Goal: Obtain resource: Download file/media

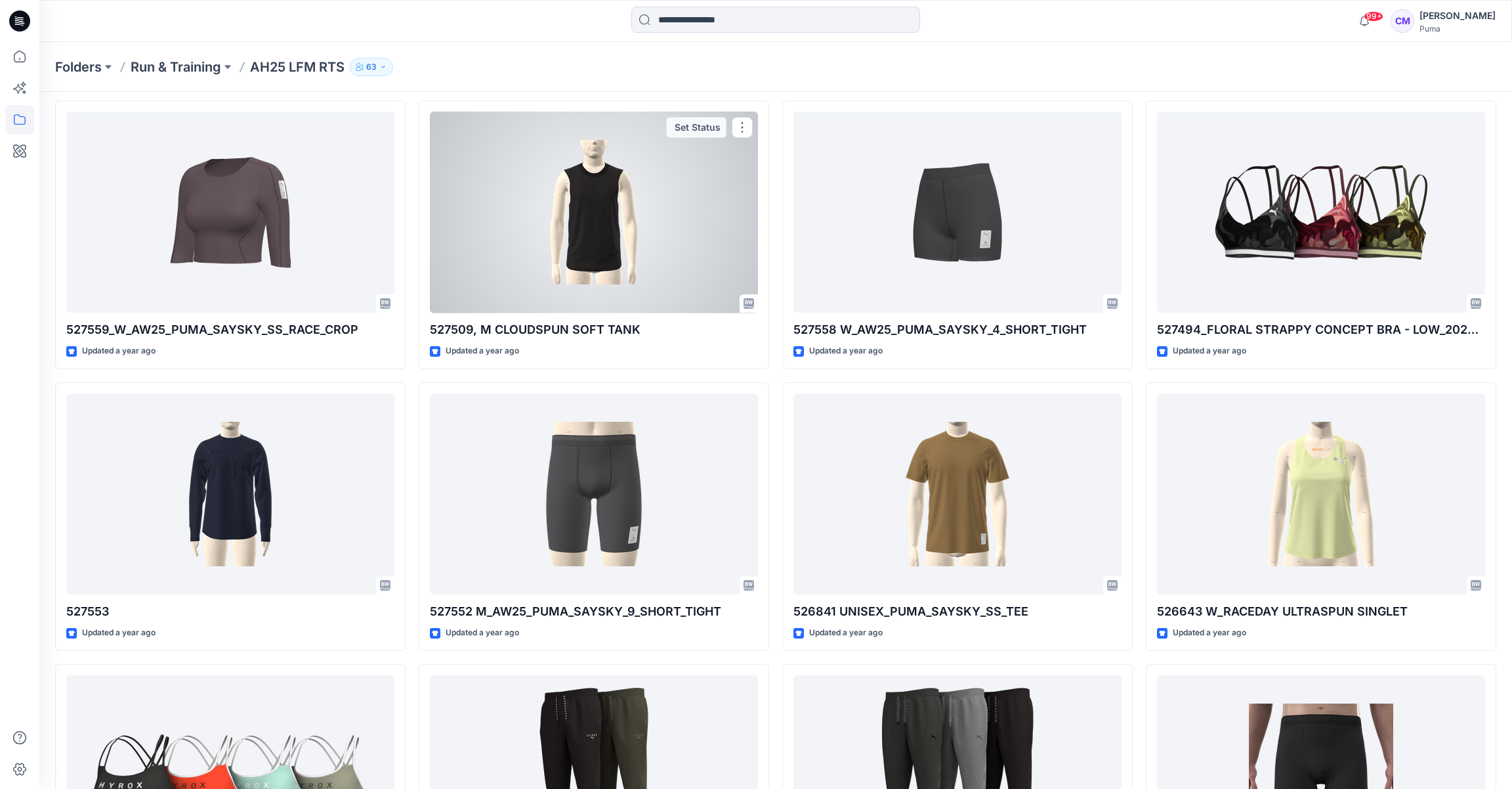
scroll to position [3429, 0]
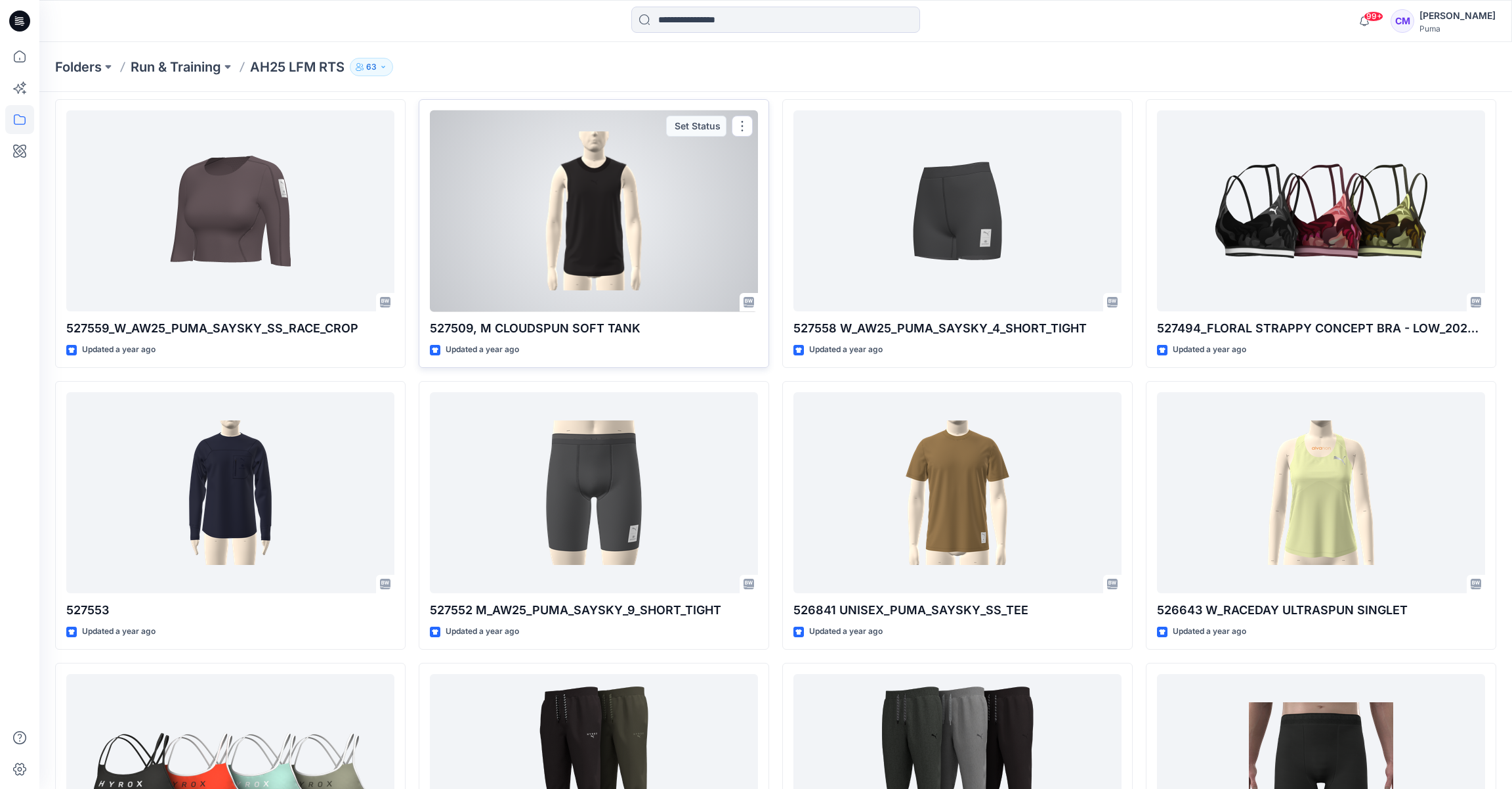
click at [667, 207] on div at bounding box center [593, 211] width 328 height 202
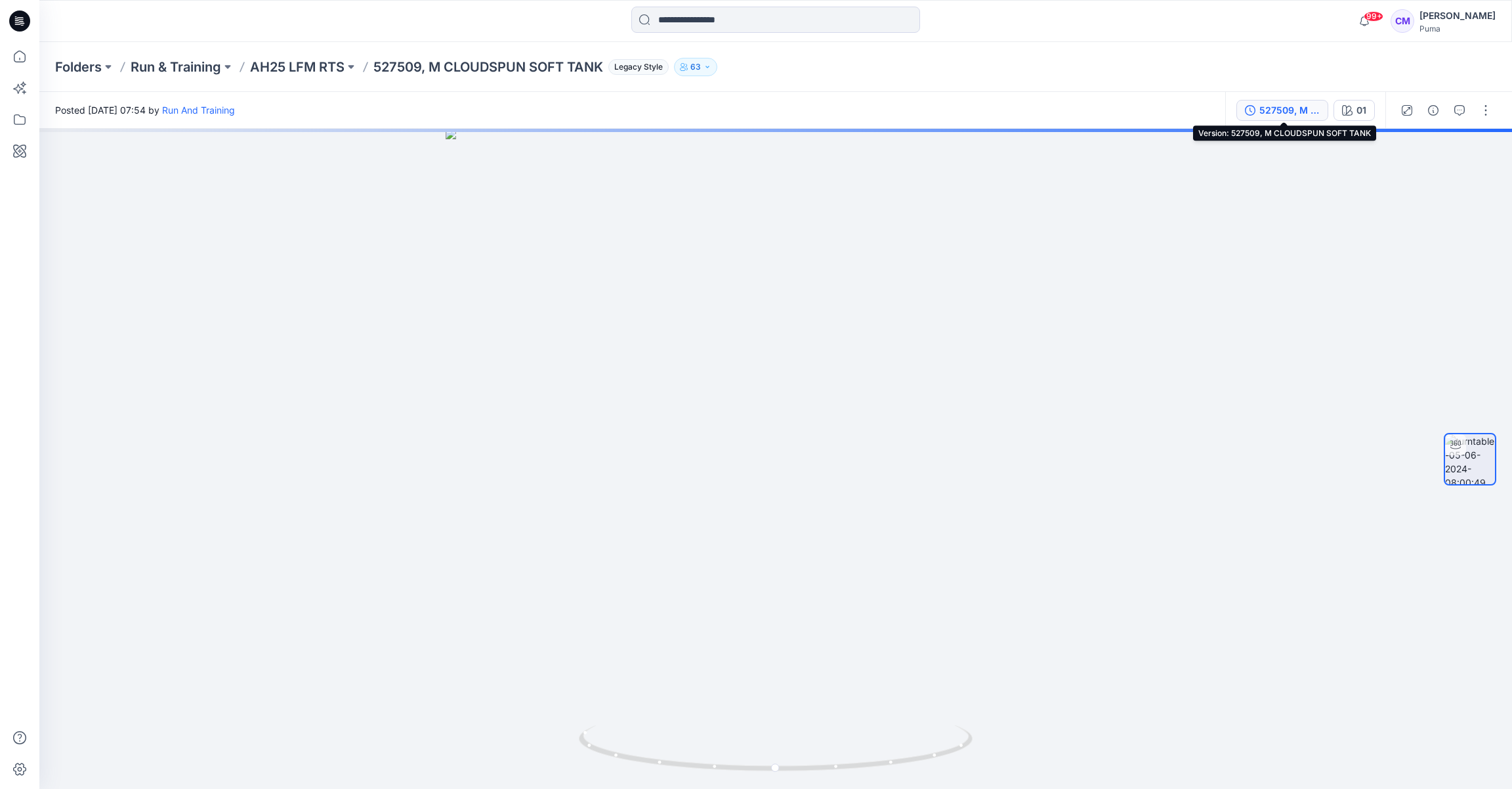
click at [1319, 117] on div "527509, M CLOUDSPUN SOFT TANK" at bounding box center [1289, 110] width 60 height 15
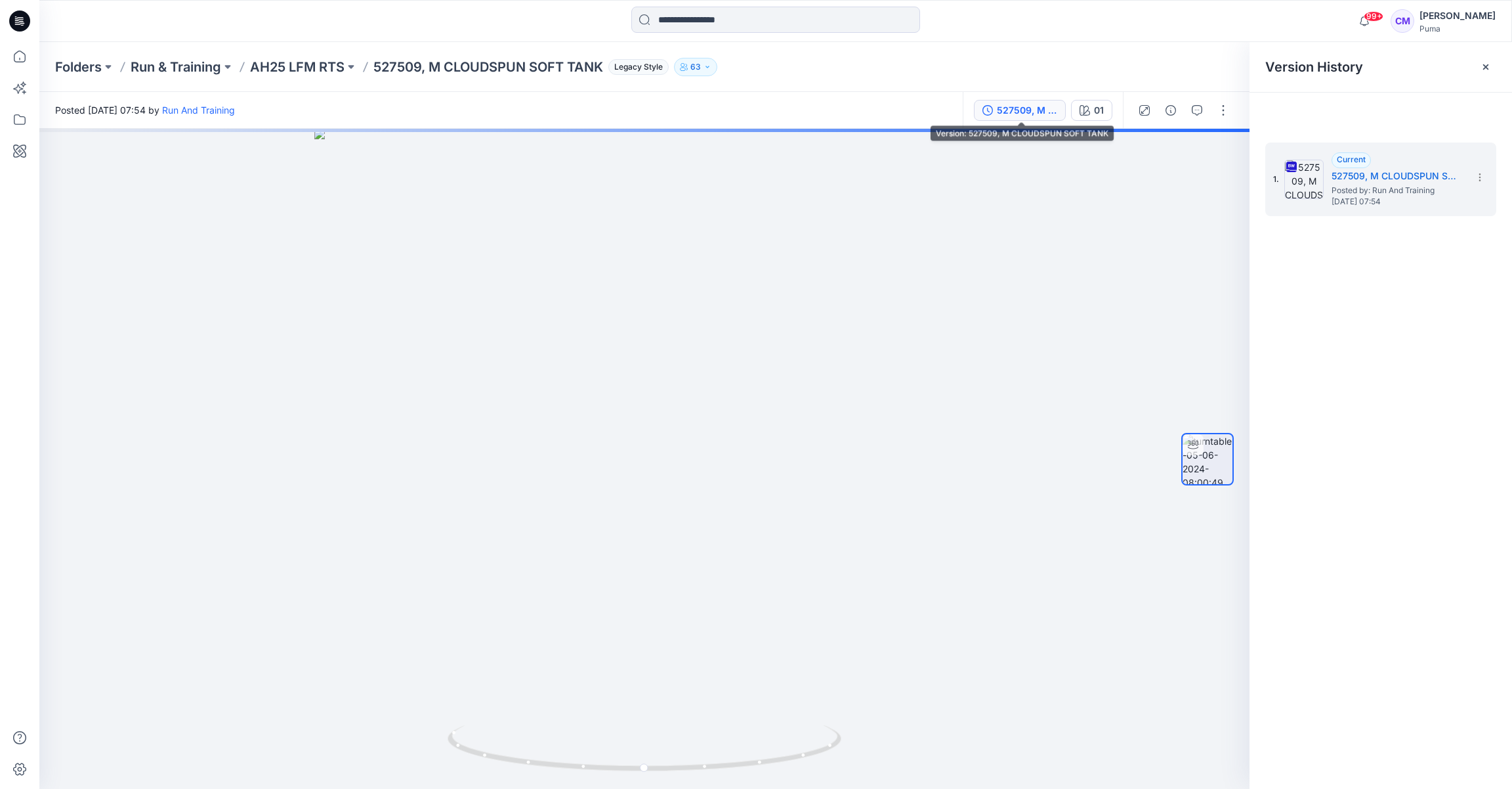
click at [1055, 109] on div "527509, M CLOUDSPUN SOFT TANK" at bounding box center [1027, 110] width 60 height 15
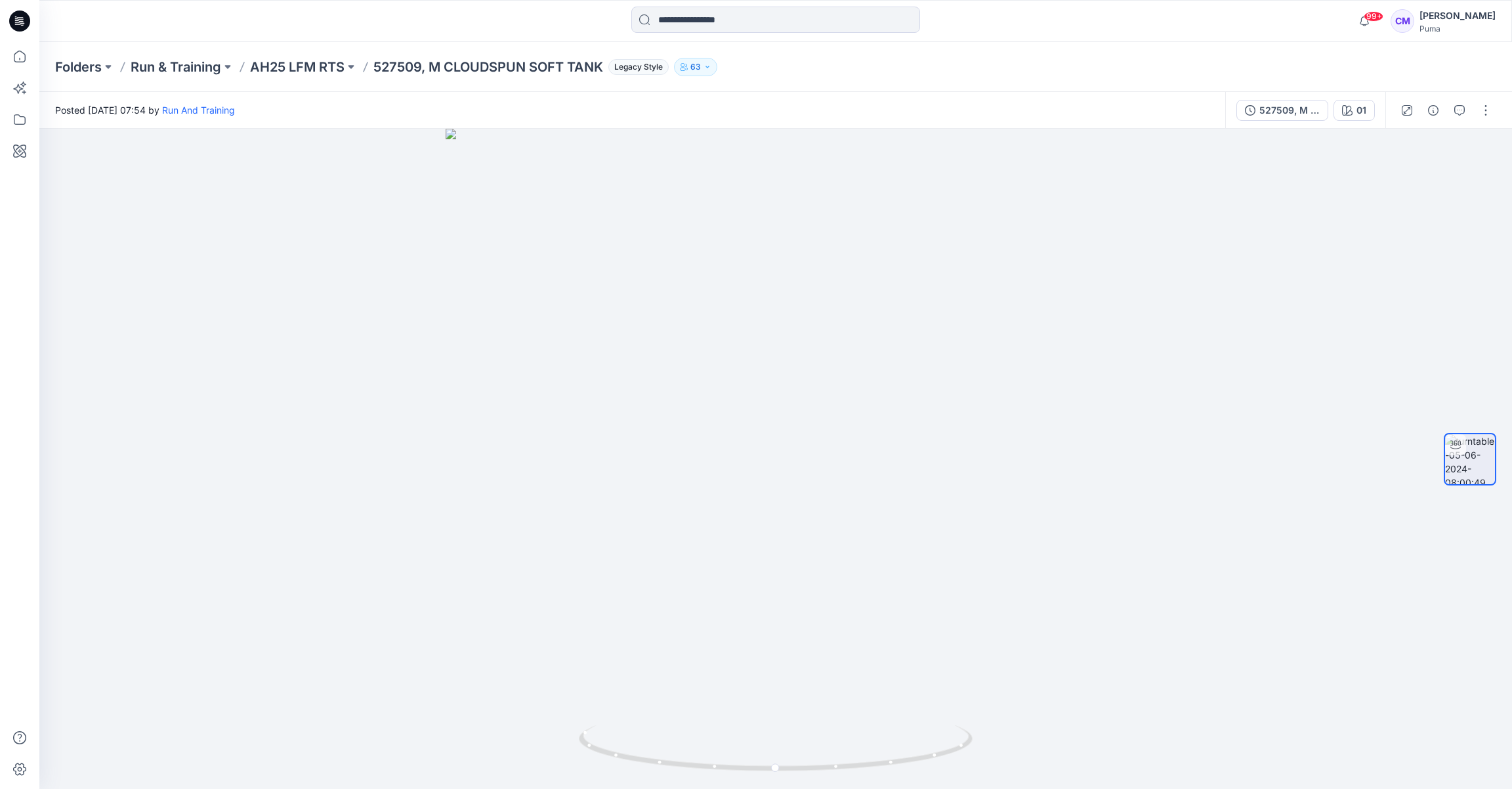
click at [1318, 121] on div "527509, M CLOUDSPUN SOFT TANK 01" at bounding box center [1306, 110] width 160 height 37
click at [1314, 109] on div "527509, M CLOUDSPUN SOFT TANK" at bounding box center [1289, 110] width 60 height 15
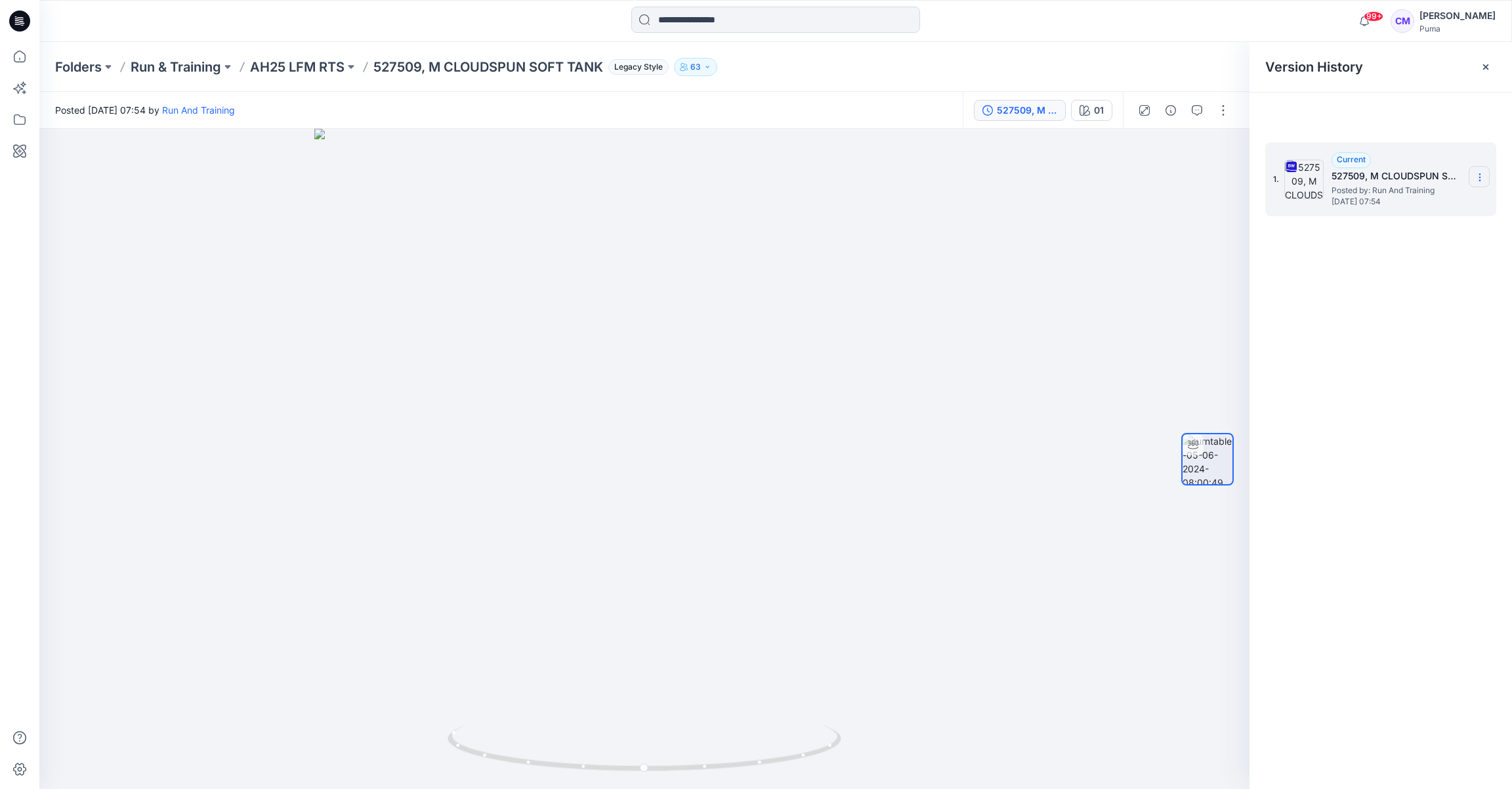
click at [1480, 173] on icon at bounding box center [1480, 177] width 10 height 10
click at [1424, 203] on span "Download Source BW File" at bounding box center [1414, 203] width 110 height 16
click at [309, 63] on p "AH25 LFM RTS" at bounding box center [297, 66] width 95 height 18
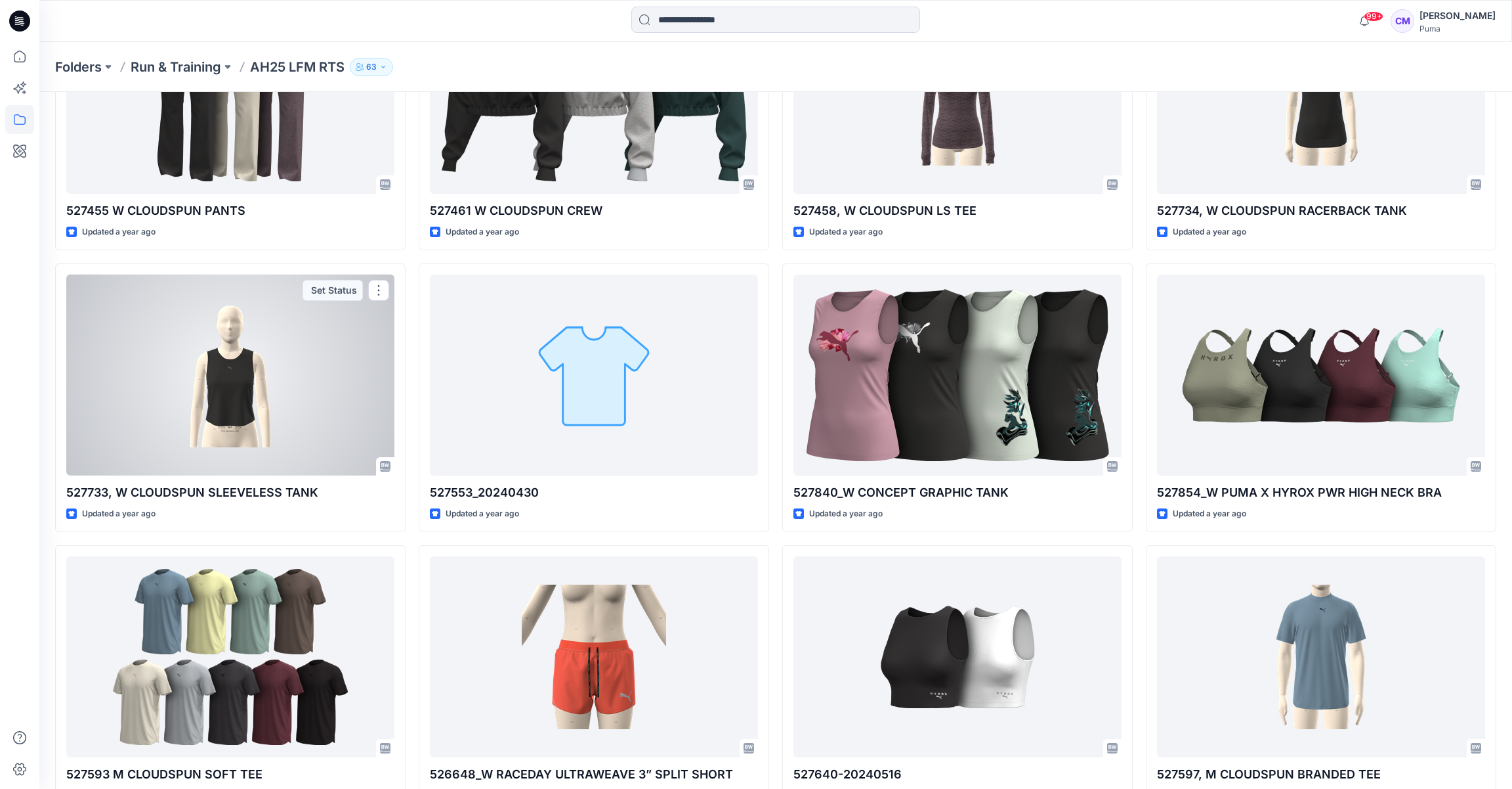
scroll to position [7211, 0]
click at [291, 414] on div at bounding box center [230, 375] width 328 height 202
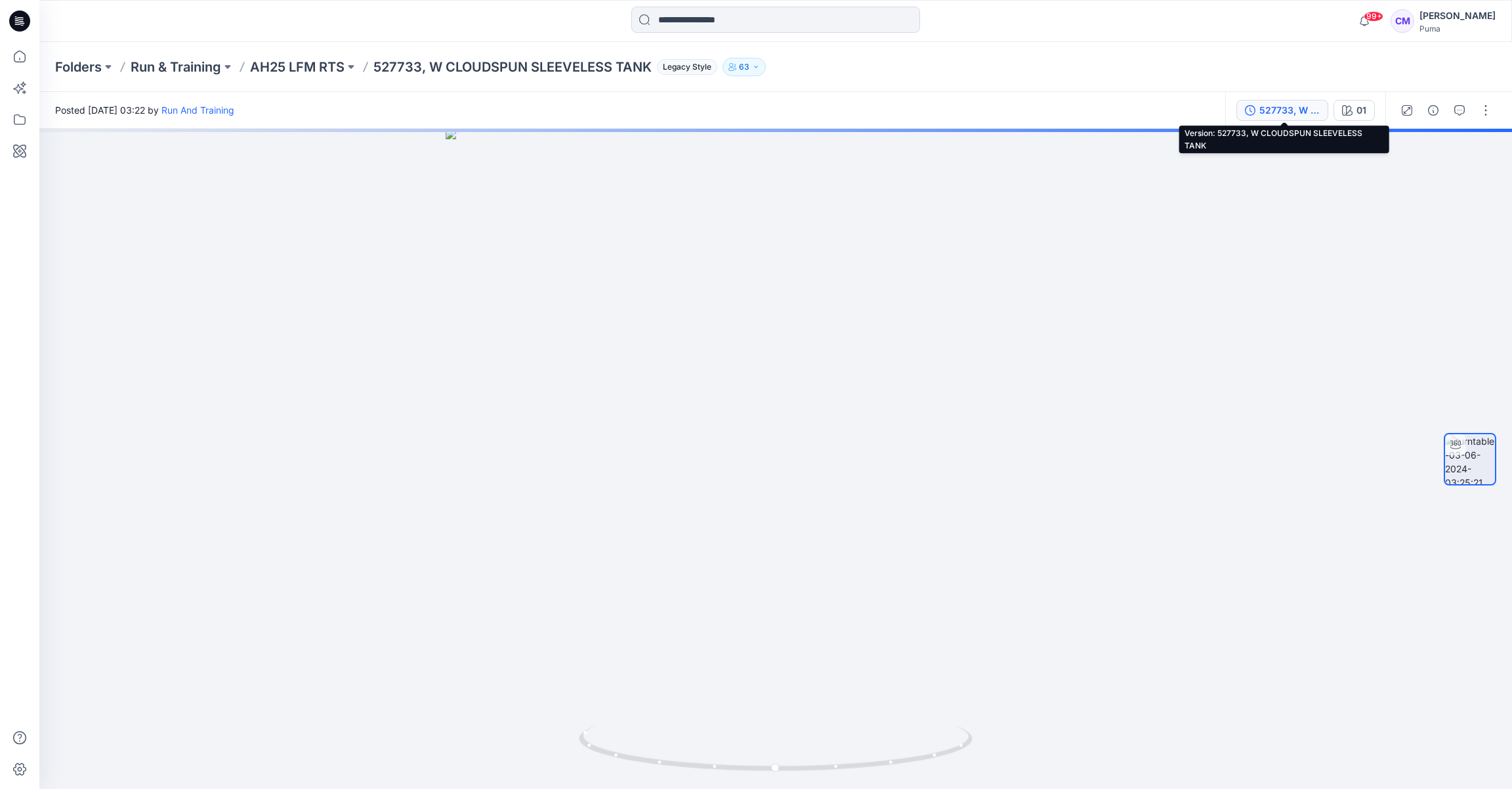
click at [1319, 112] on div "527733, W CLOUDSPUN SLEEVELESS TANK" at bounding box center [1289, 110] width 60 height 15
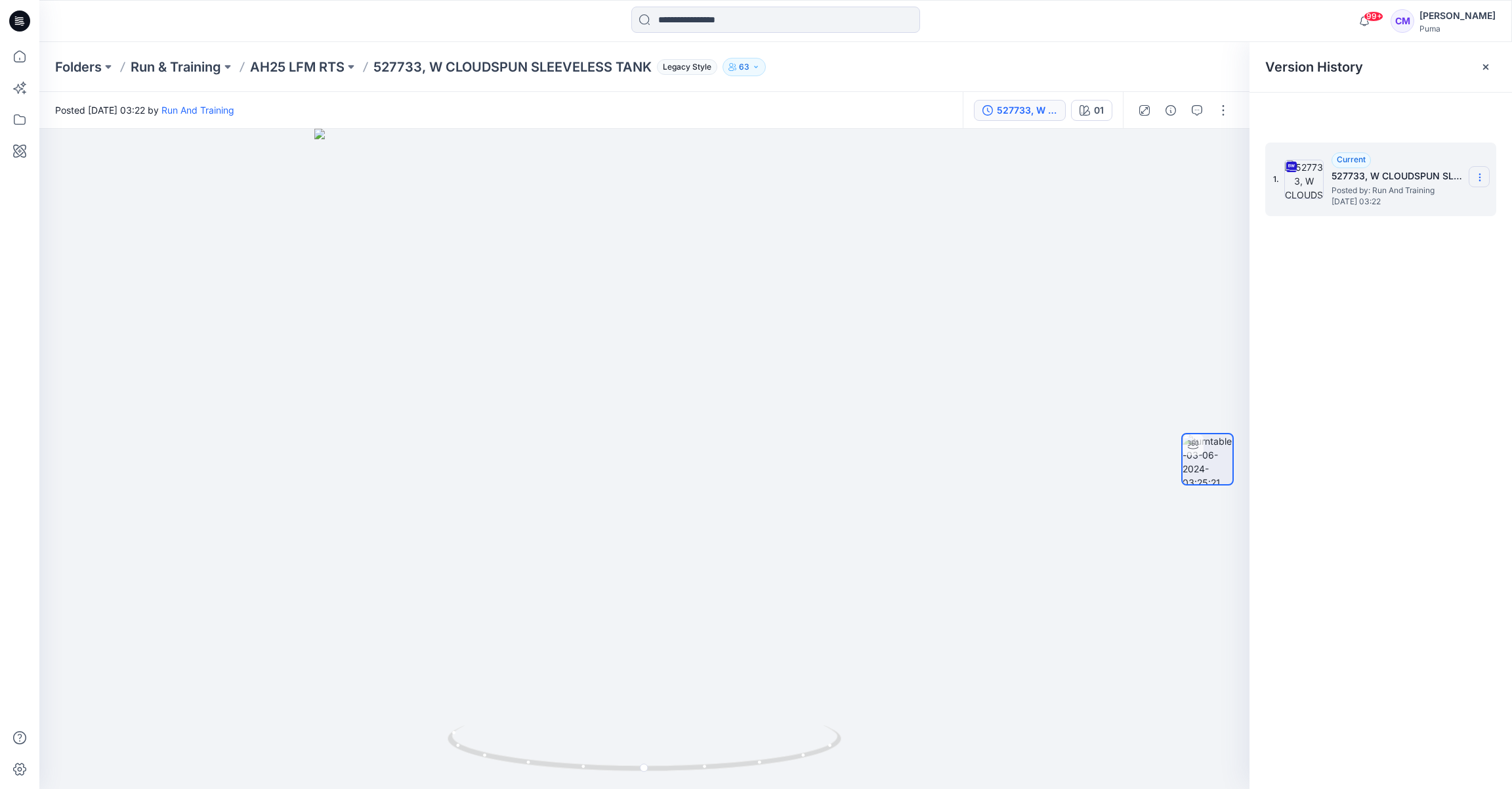
click at [1482, 183] on section at bounding box center [1480, 177] width 21 height 21
click at [1445, 203] on span "Download Source BW File" at bounding box center [1414, 203] width 110 height 16
click at [318, 66] on p "AH25 LFM RTS" at bounding box center [297, 66] width 95 height 18
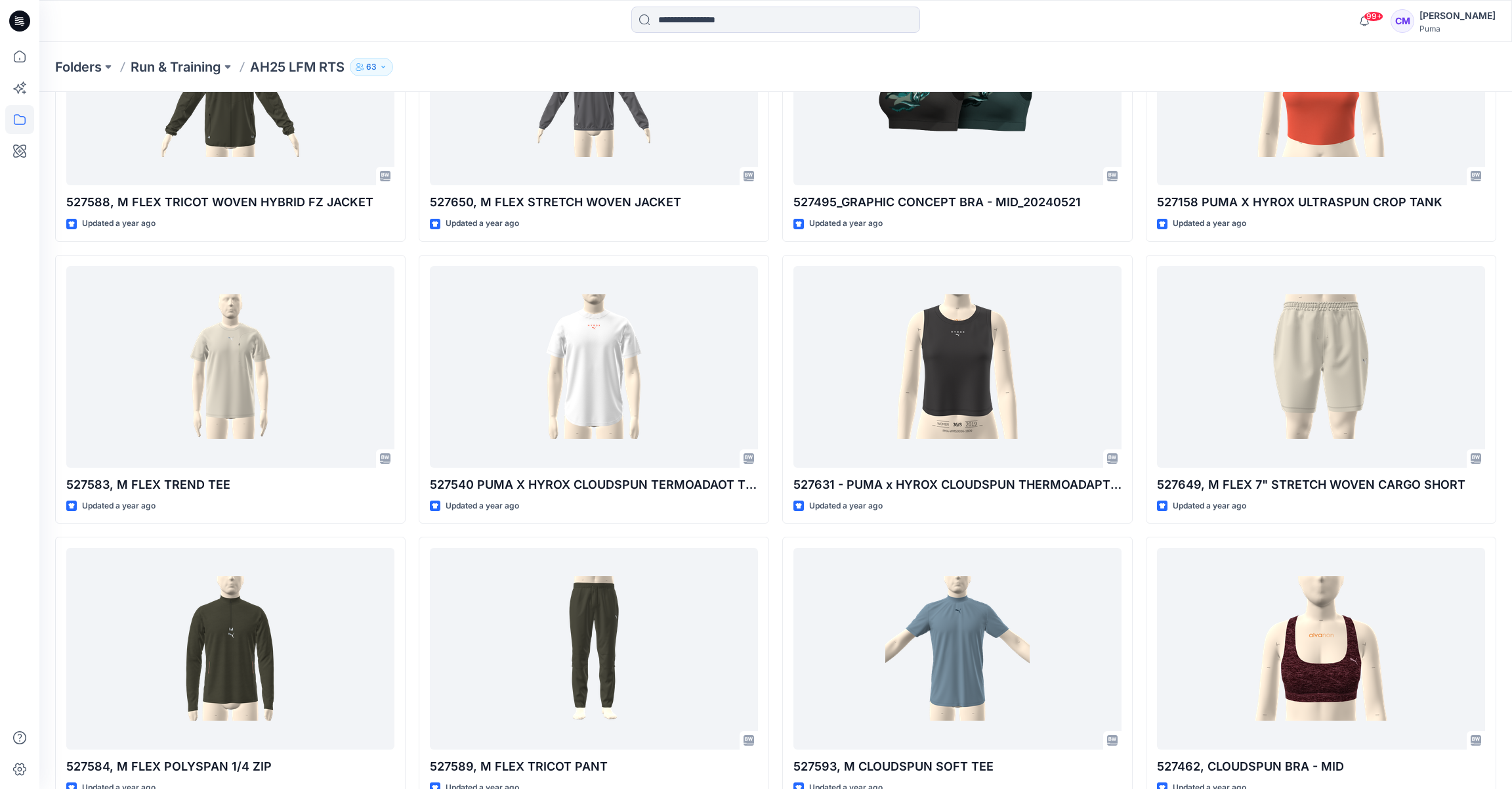
scroll to position [8890, 0]
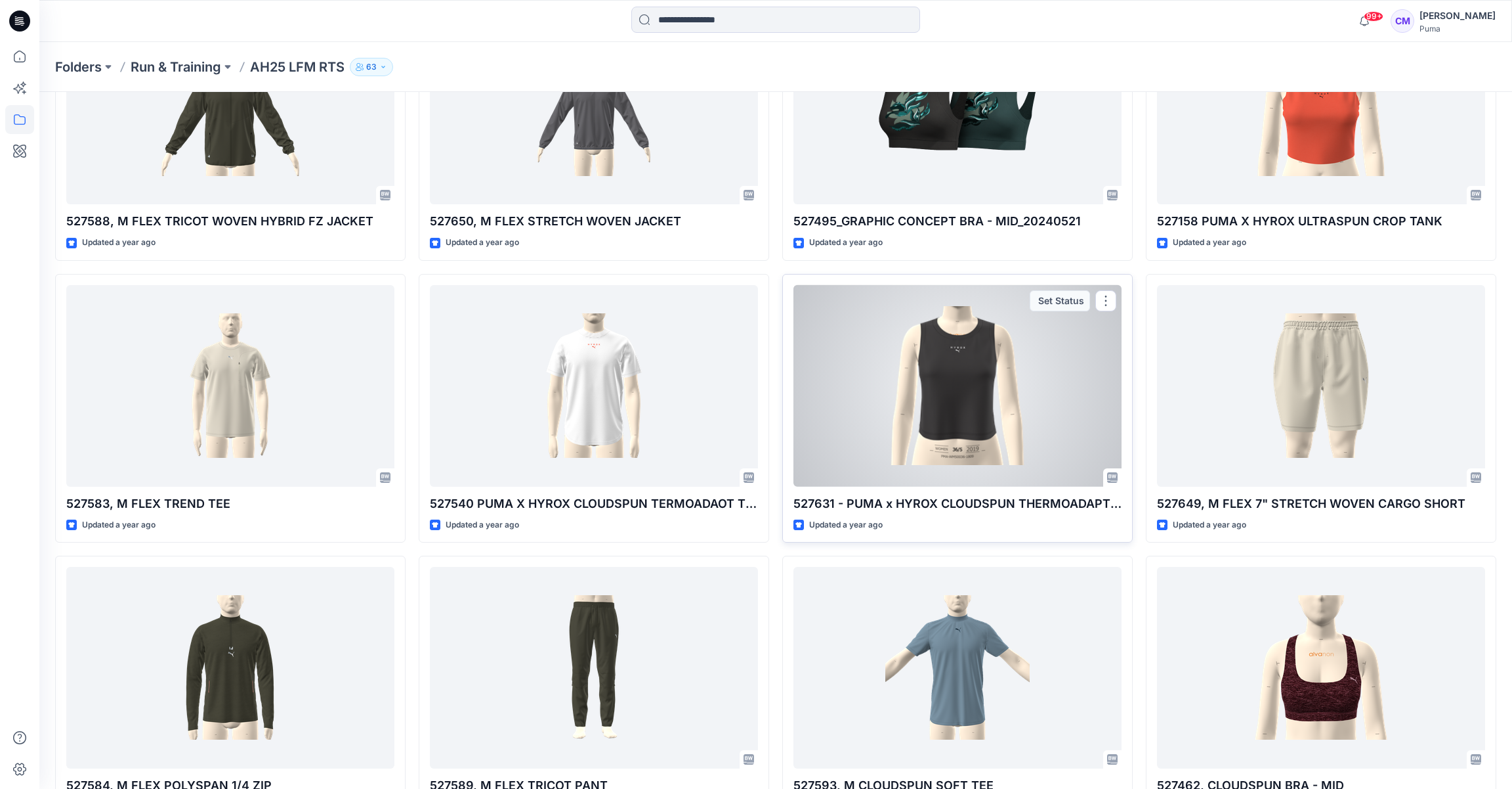
click at [1009, 338] on div at bounding box center [957, 386] width 328 height 202
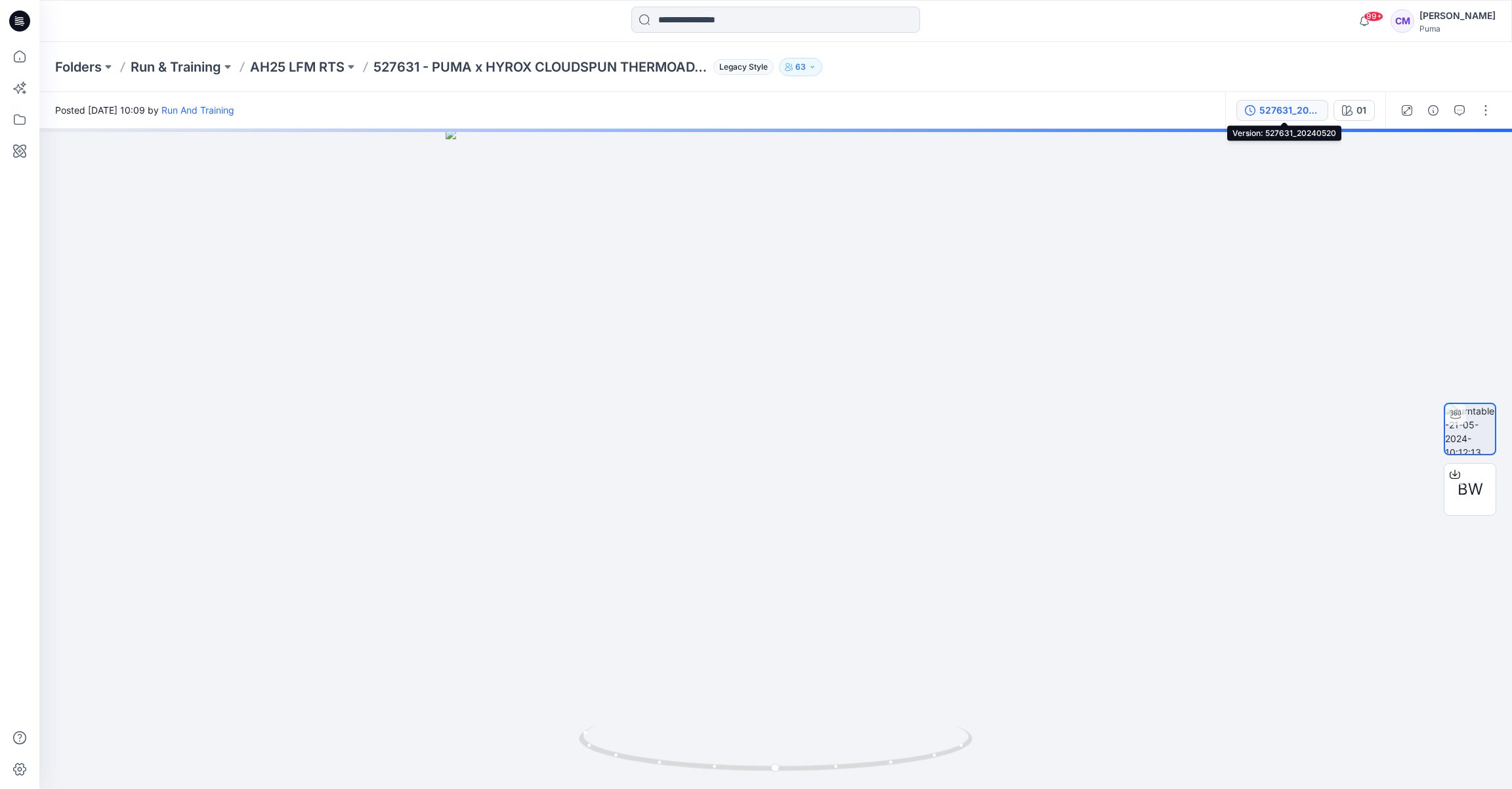
click at [1314, 110] on div "527631_20240520" at bounding box center [1289, 110] width 60 height 15
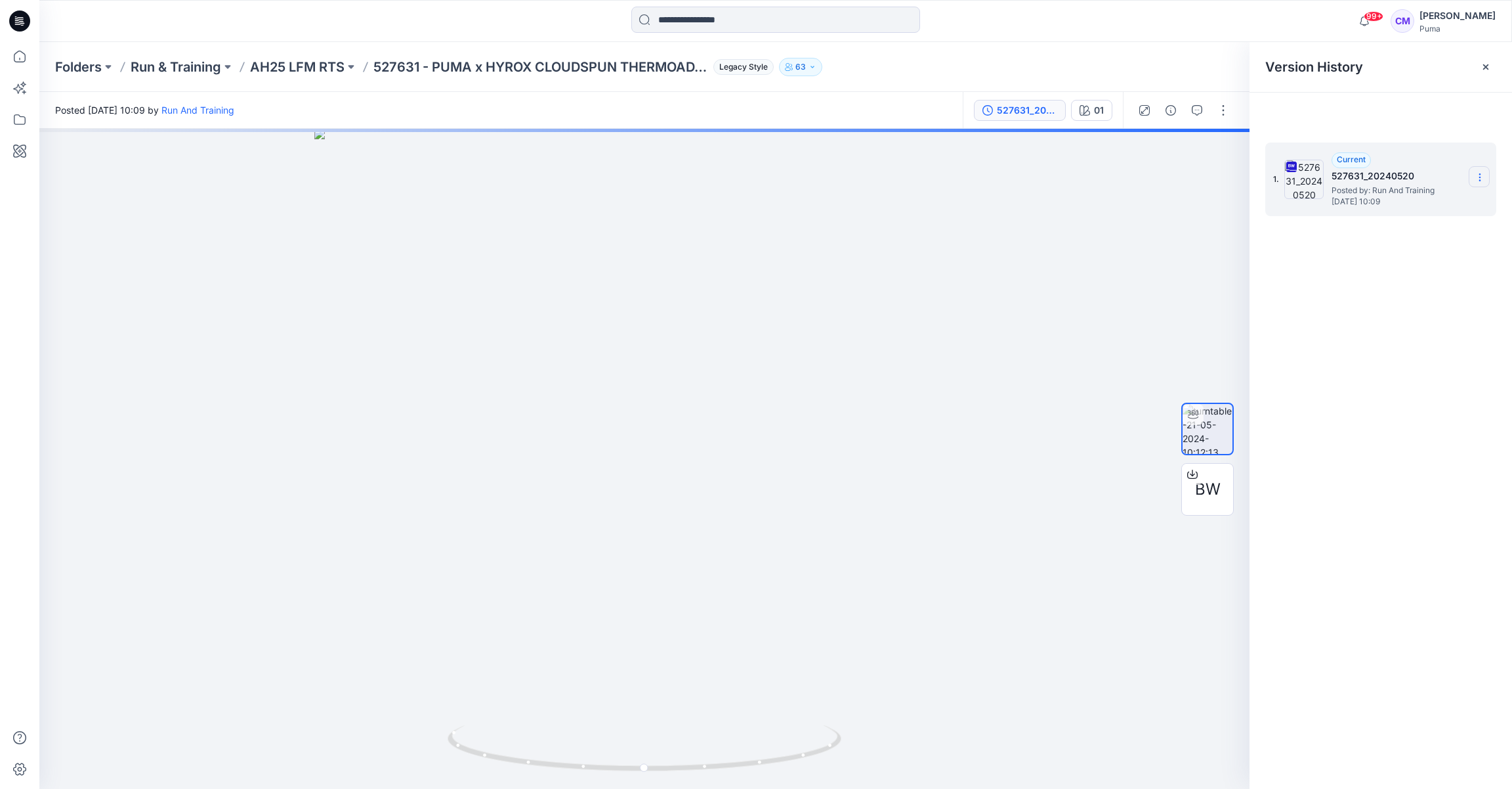
click at [1480, 178] on icon at bounding box center [1480, 177] width 10 height 10
click at [1425, 206] on span "Download Source BW File" at bounding box center [1414, 203] width 110 height 16
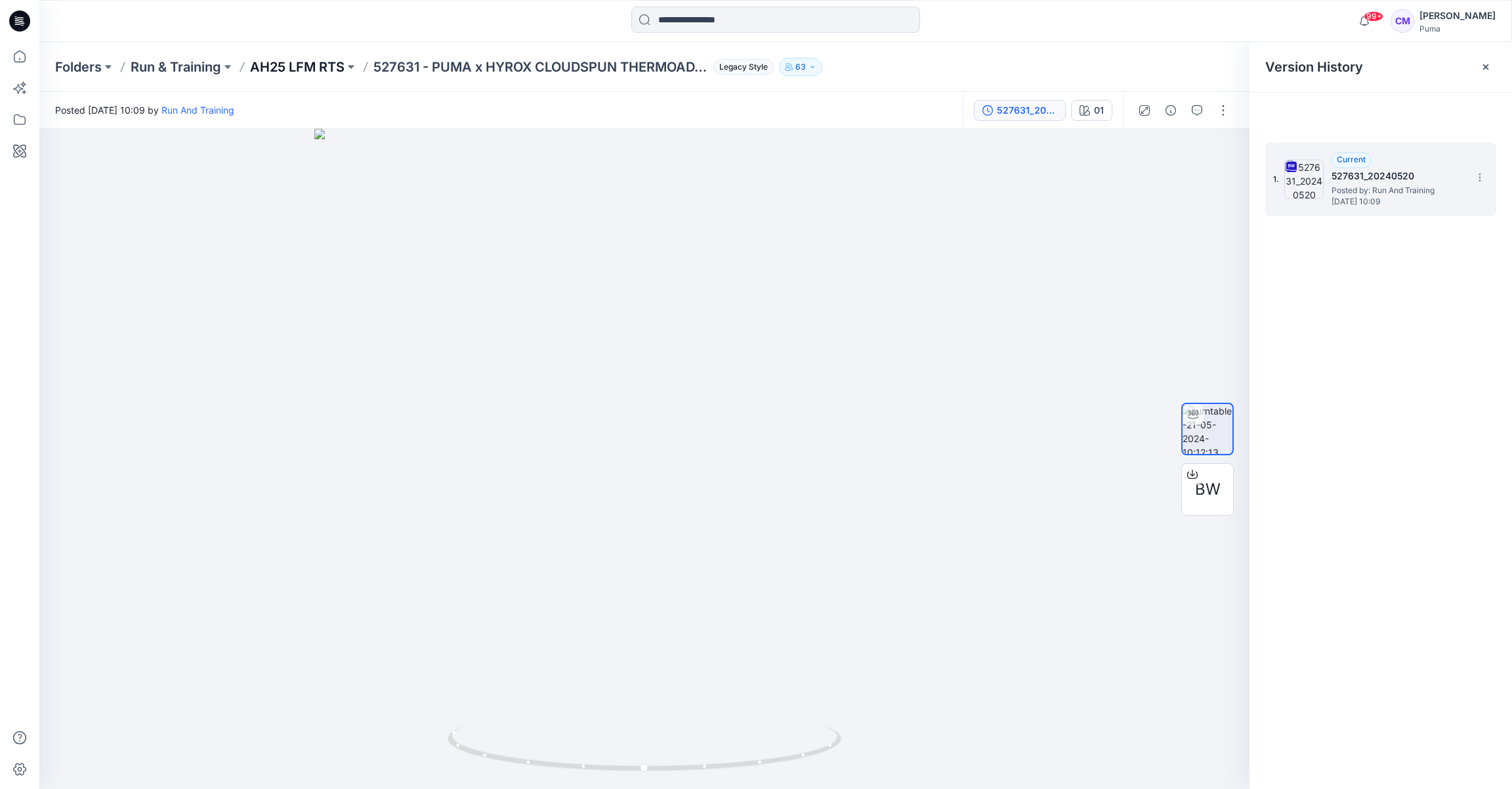
click at [314, 67] on p "AH25 LFM RTS" at bounding box center [297, 66] width 95 height 18
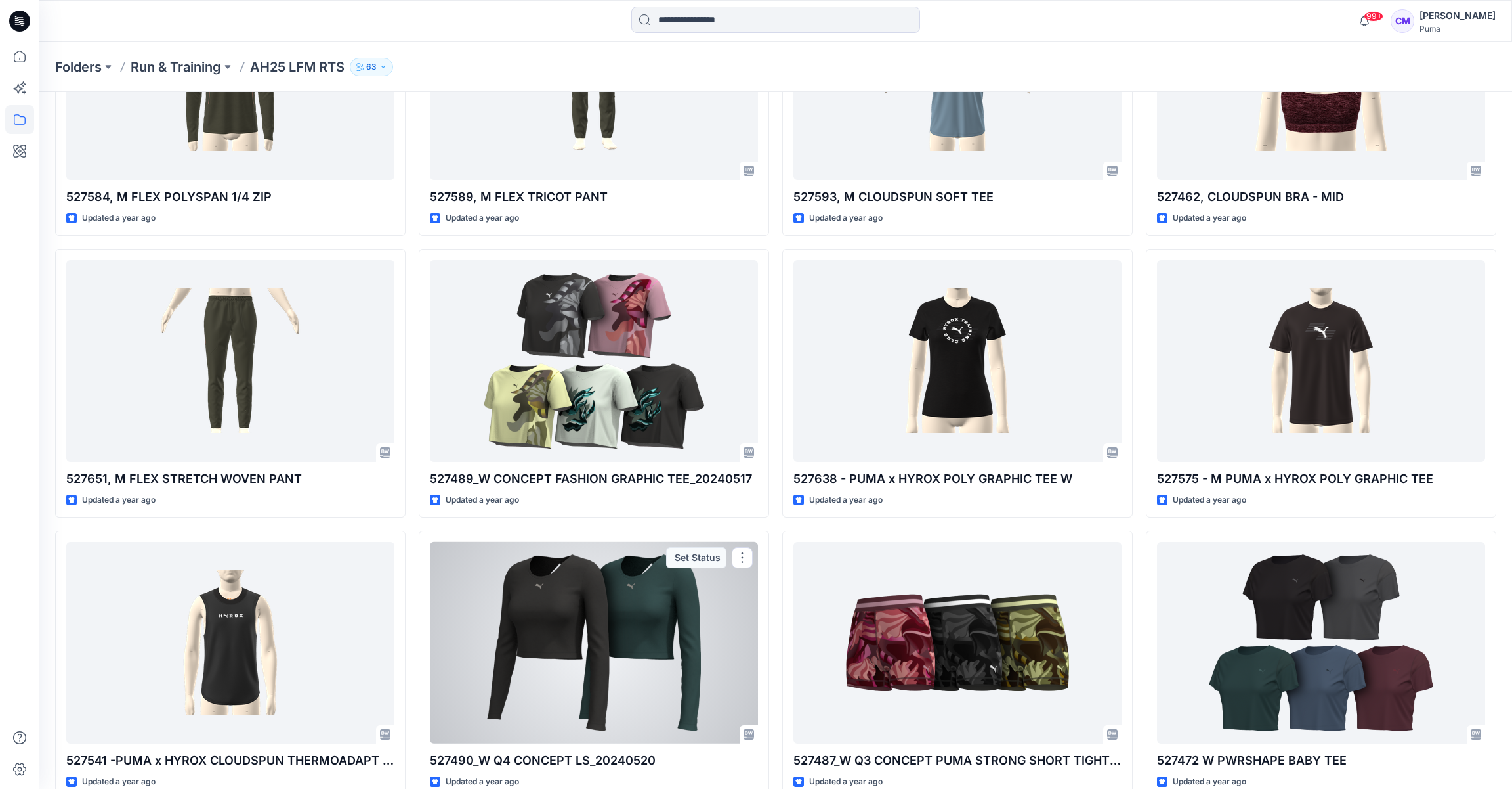
scroll to position [9498, 0]
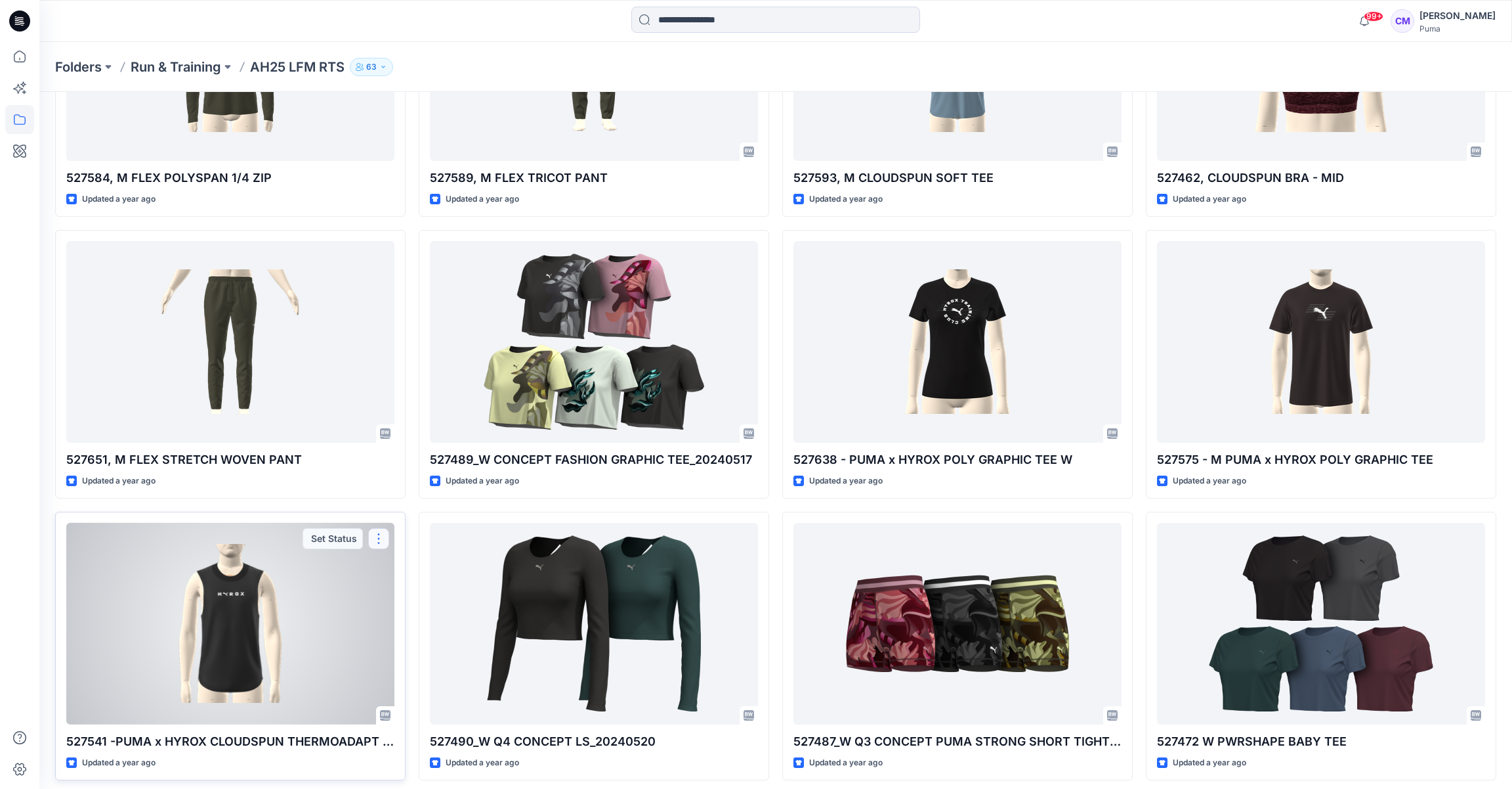
click at [376, 532] on button "button" at bounding box center [379, 538] width 21 height 21
click at [229, 625] on div at bounding box center [230, 624] width 328 height 202
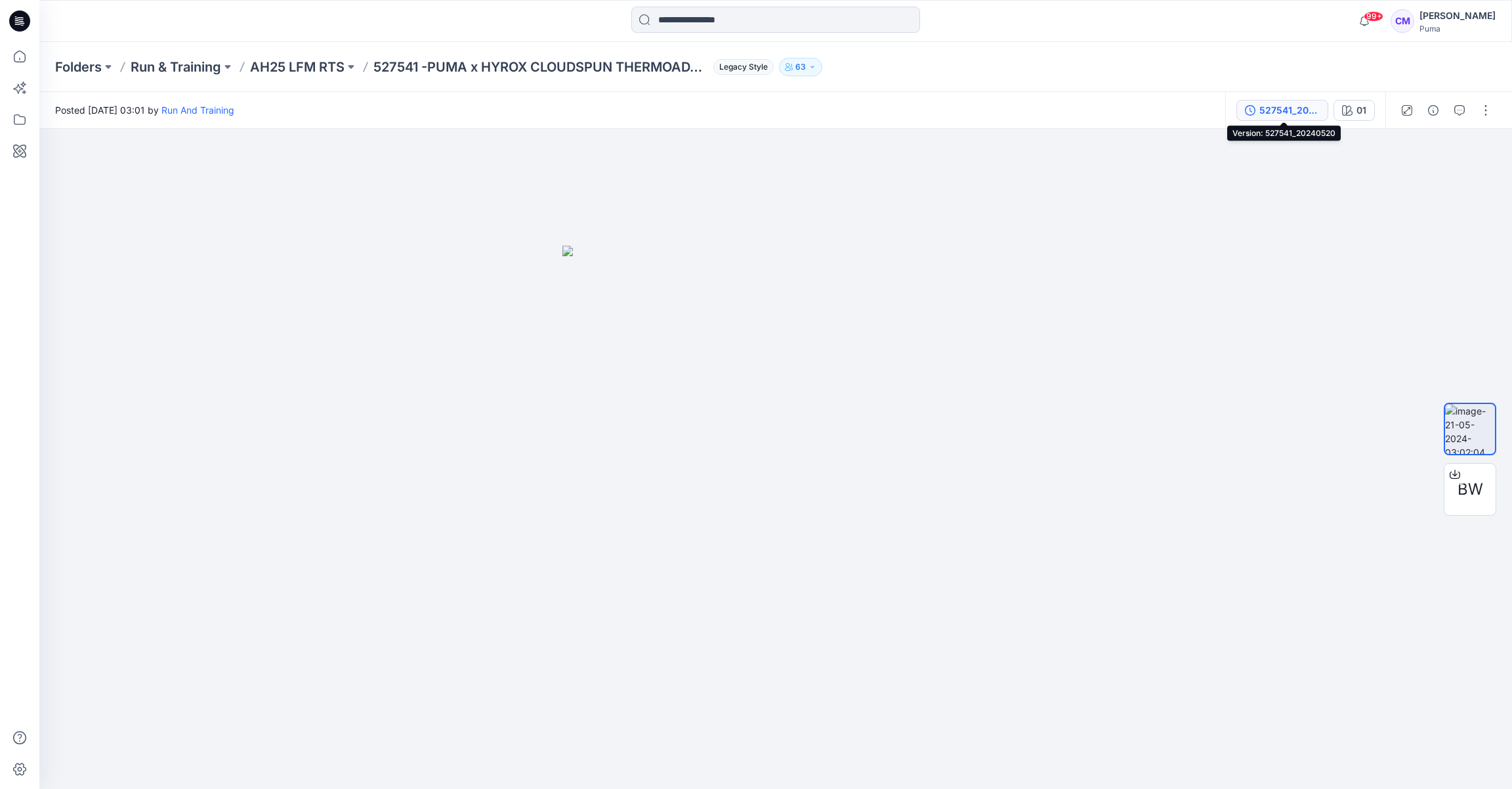
click at [1318, 109] on div "527541_20240520" at bounding box center [1289, 110] width 60 height 15
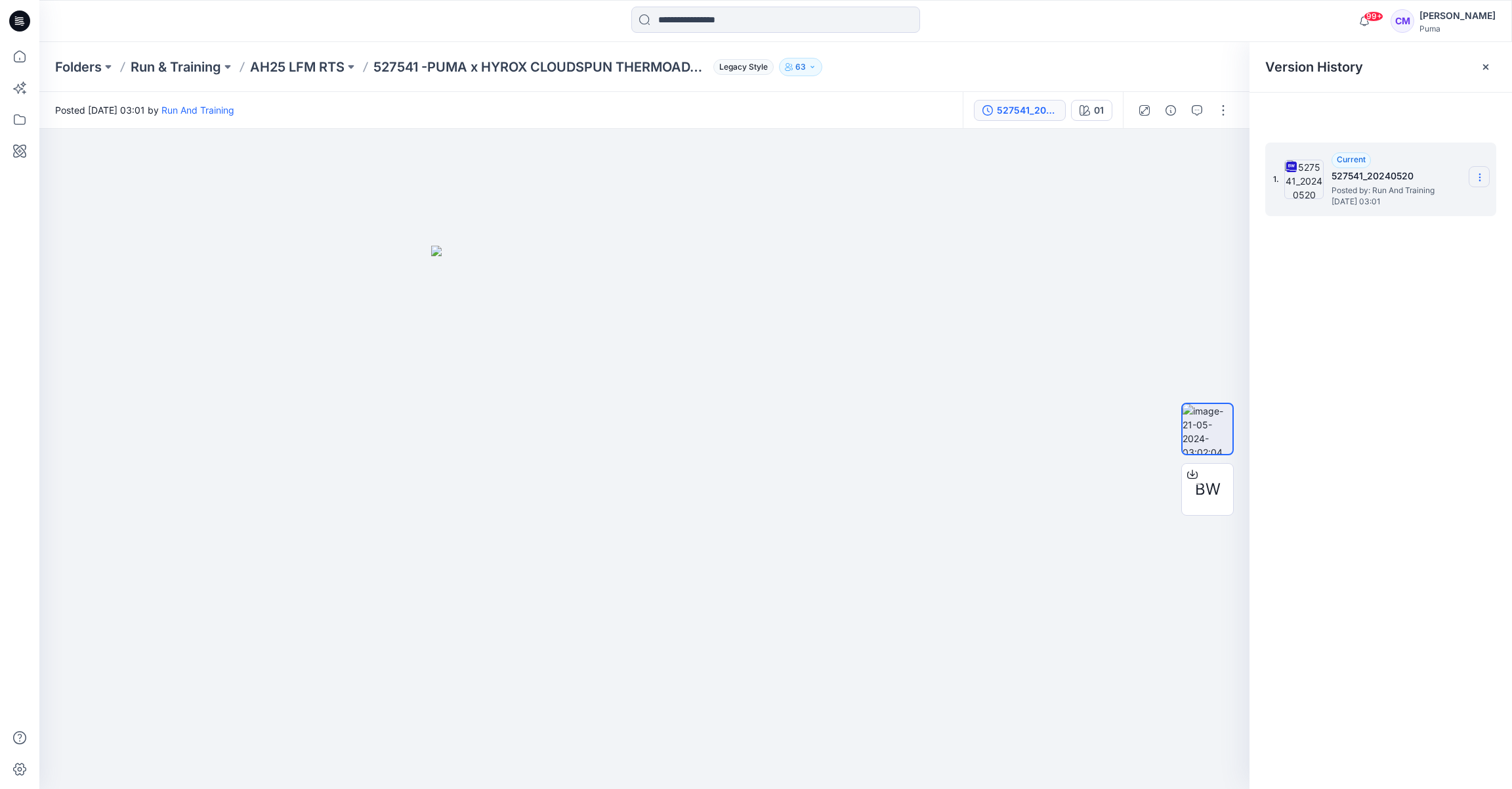
click at [1488, 179] on section at bounding box center [1480, 177] width 21 height 21
click at [1440, 198] on span "Download Source BW File" at bounding box center [1414, 203] width 110 height 16
